Goal: Transaction & Acquisition: Purchase product/service

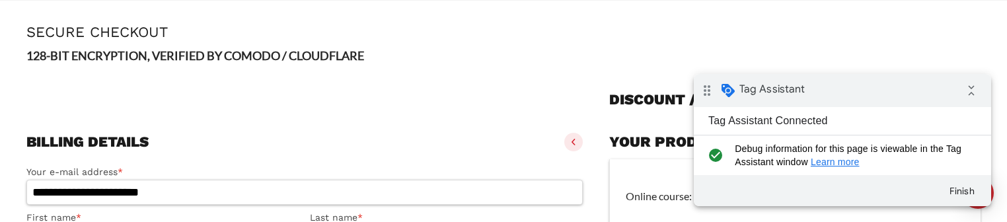
scroll to position [106, 0]
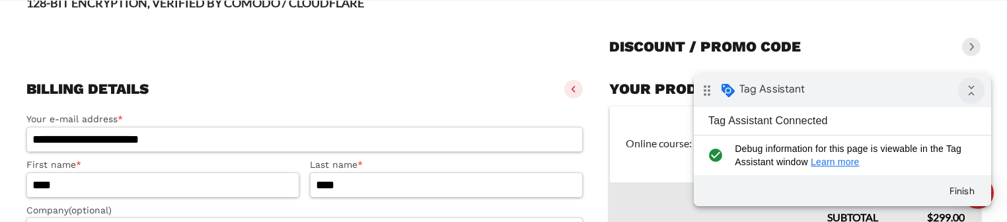
click at [971, 93] on icon "collapse_all" at bounding box center [971, 90] width 26 height 26
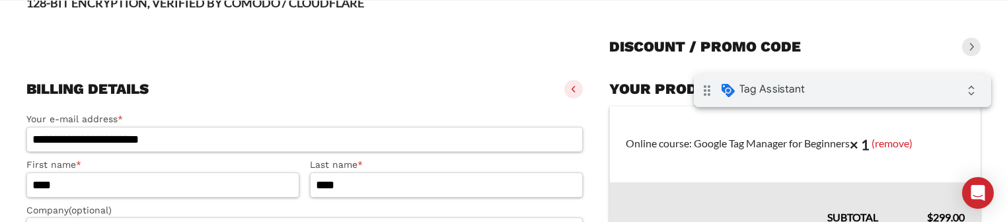
click at [976, 50] on span at bounding box center [971, 47] width 19 height 19
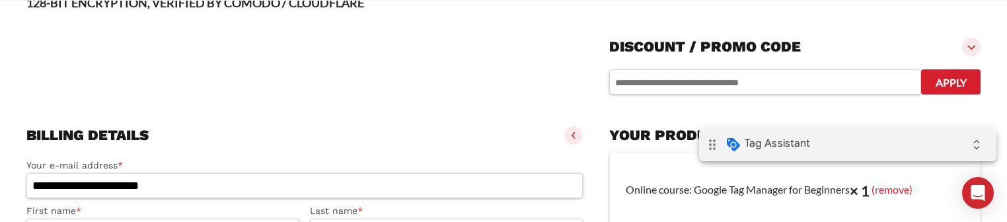
click at [833, 139] on div "drag_indicator Tag Assistant expand_all" at bounding box center [847, 144] width 297 height 33
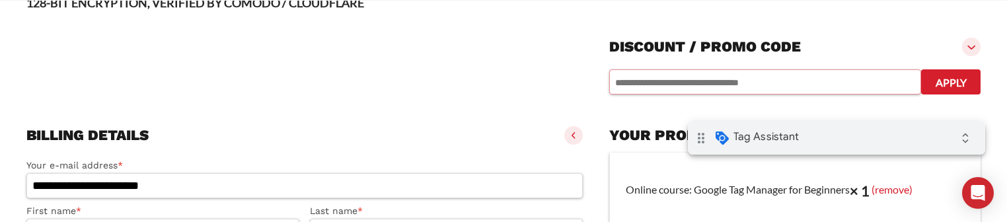
click at [665, 85] on input "text" at bounding box center [765, 81] width 312 height 25
type input "*********"
click at [955, 82] on button "Apply" at bounding box center [950, 81] width 59 height 25
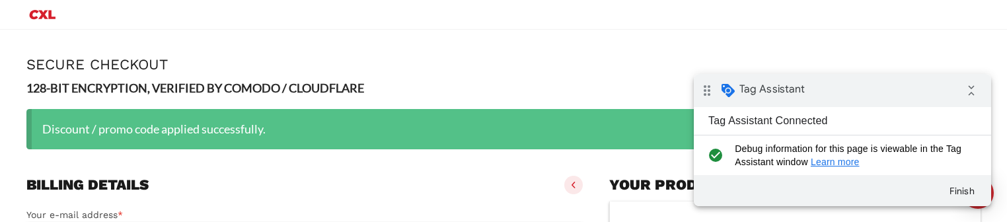
click at [986, 93] on div "drag_indicator Tag Assistant collapse_all" at bounding box center [842, 90] width 297 height 33
click at [975, 94] on icon "collapse_all" at bounding box center [971, 90] width 26 height 26
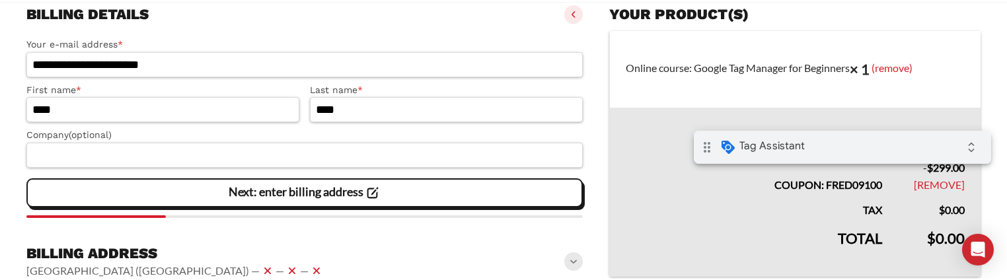
scroll to position [211, 0]
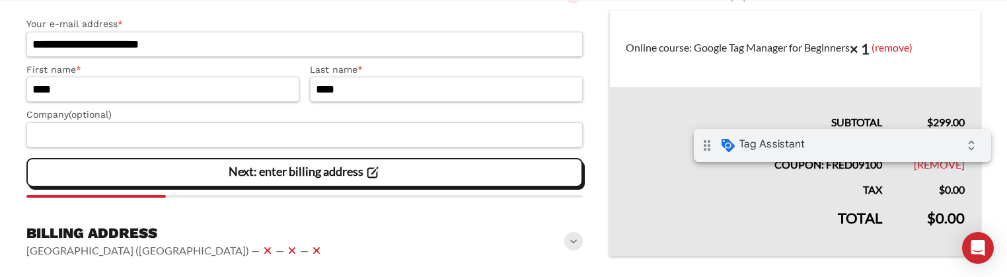
click at [0, 0] on slot "Next: enter billing address" at bounding box center [0, 0] width 0 height 0
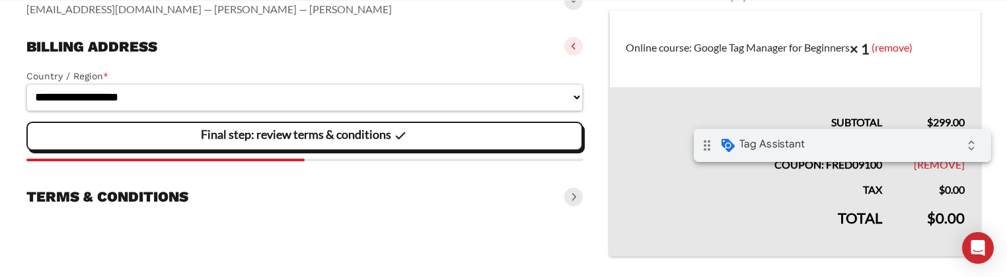
click at [0, 0] on slot "Final step: review terms & conditions" at bounding box center [0, 0] width 0 height 0
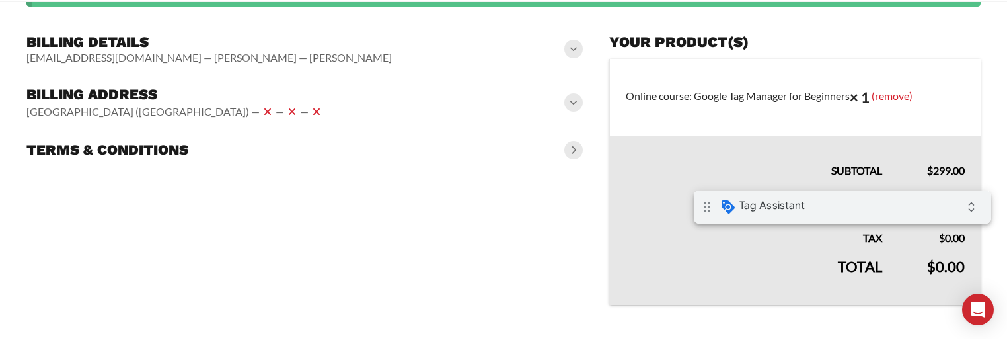
scroll to position [163, 0]
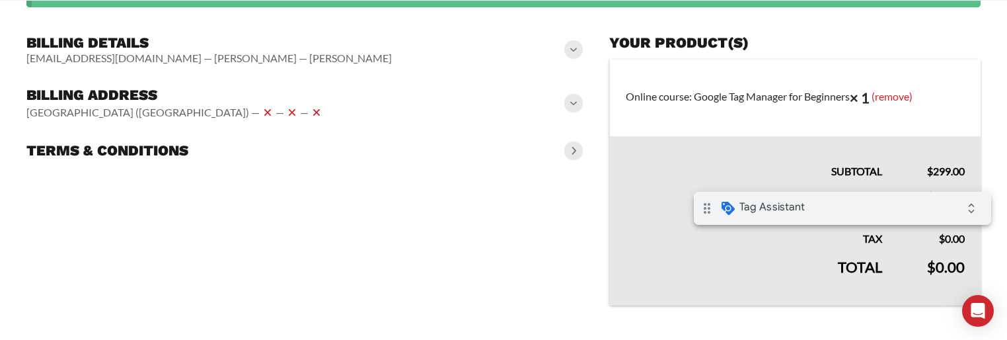
click at [573, 149] on span at bounding box center [573, 150] width 19 height 19
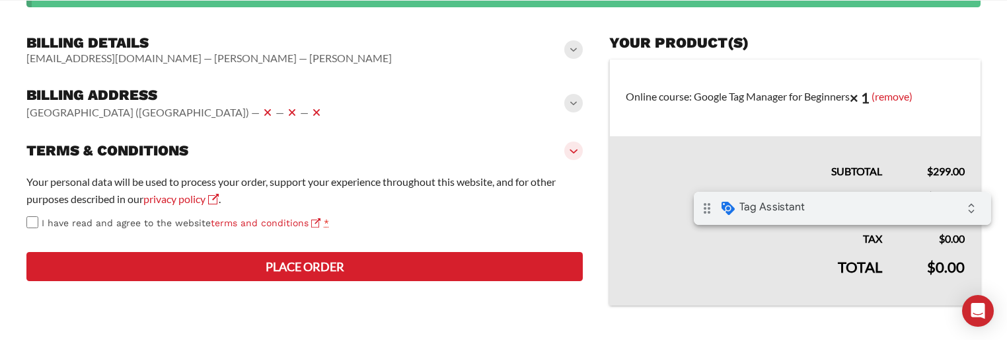
scroll to position [188, 0]
click at [299, 221] on button "Place order" at bounding box center [304, 266] width 556 height 29
